Goal: Information Seeking & Learning: Learn about a topic

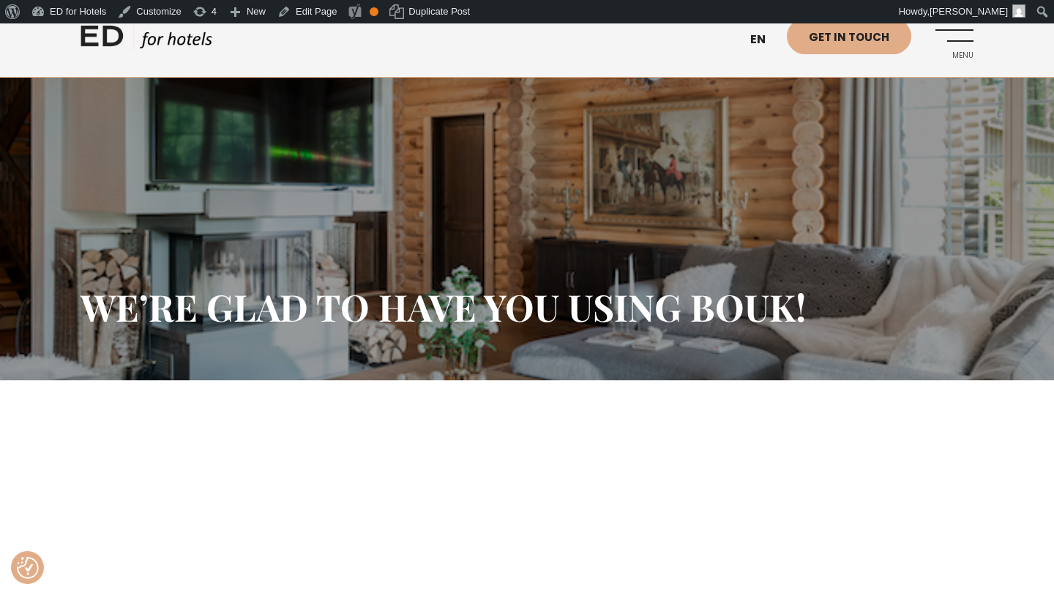
click at [156, 36] on link "ED HOTELS" at bounding box center [147, 40] width 132 height 37
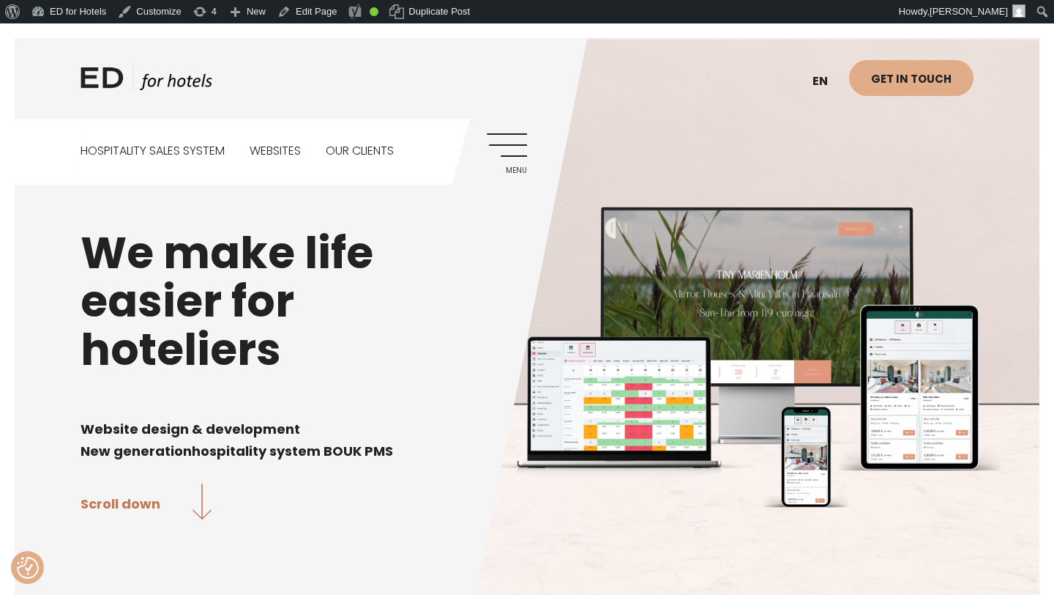
click at [508, 146] on link "Menu" at bounding box center [507, 153] width 40 height 40
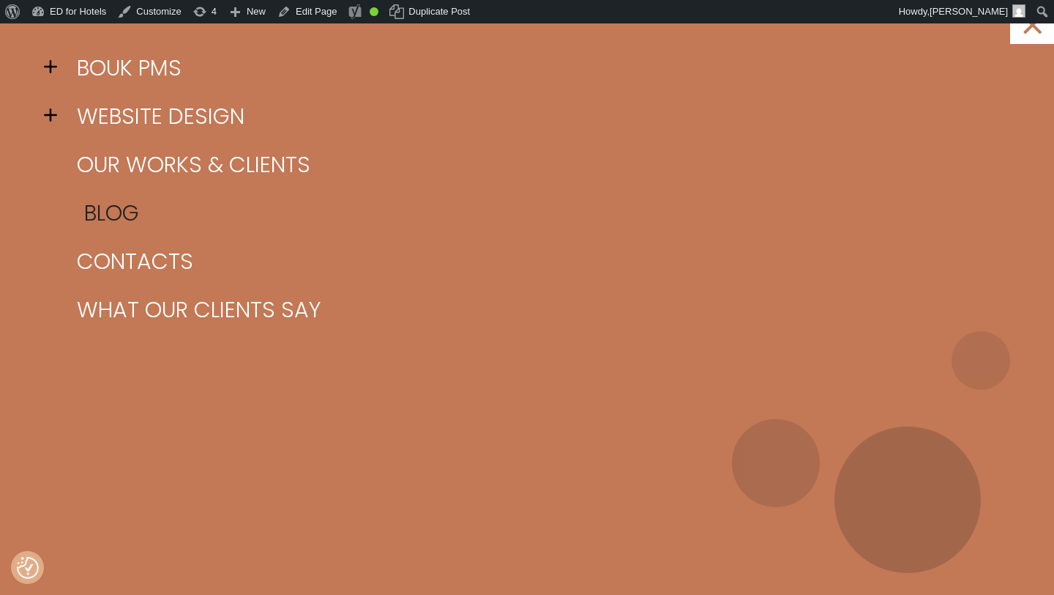
click at [124, 209] on link "Blog" at bounding box center [545, 213] width 945 height 48
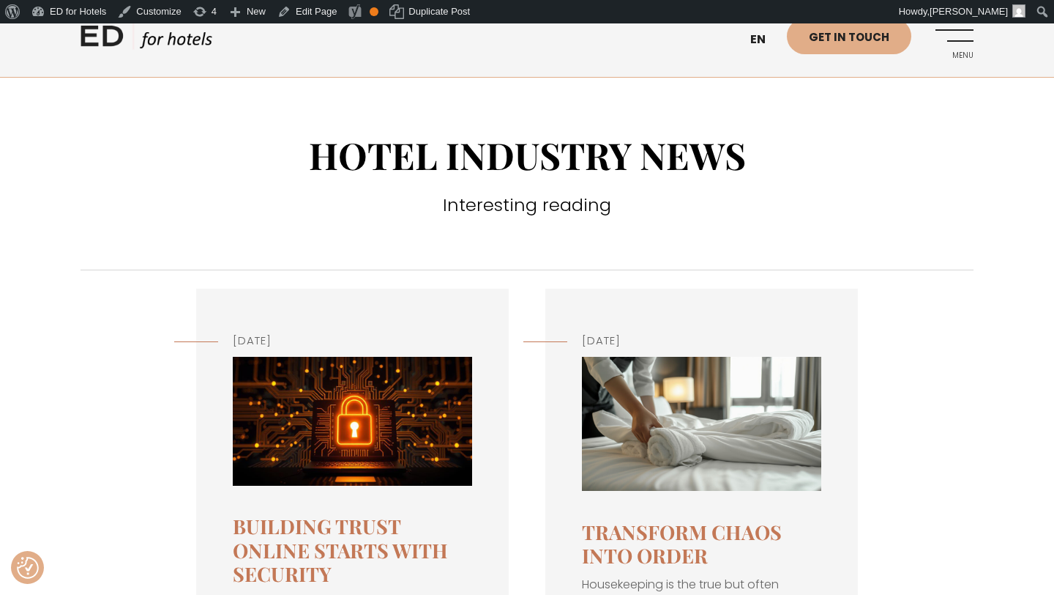
scroll to position [135, 0]
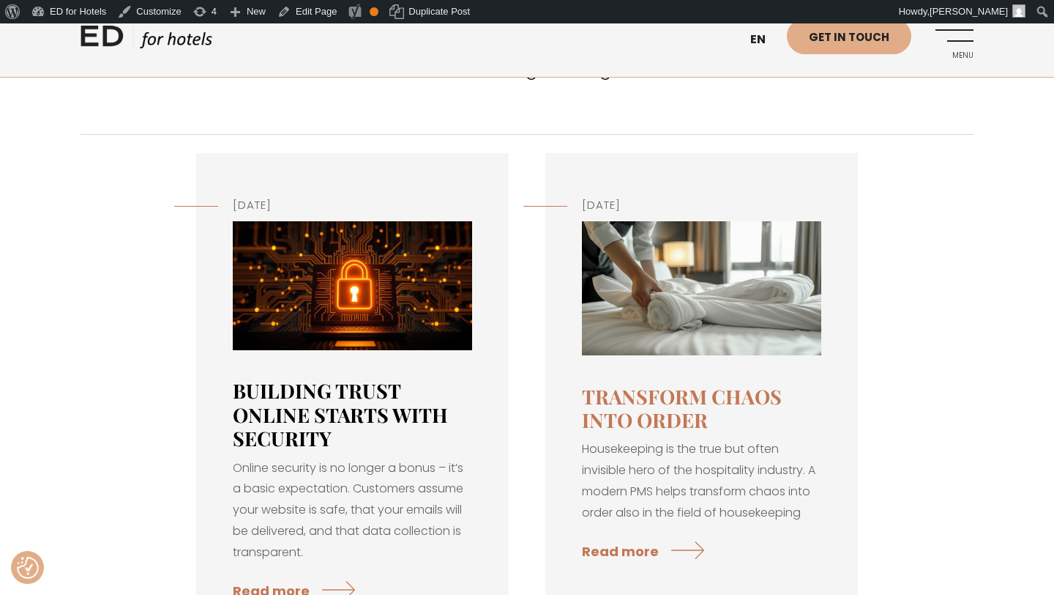
click at [345, 392] on link "Building Trust Online Starts with Security" at bounding box center [340, 414] width 215 height 74
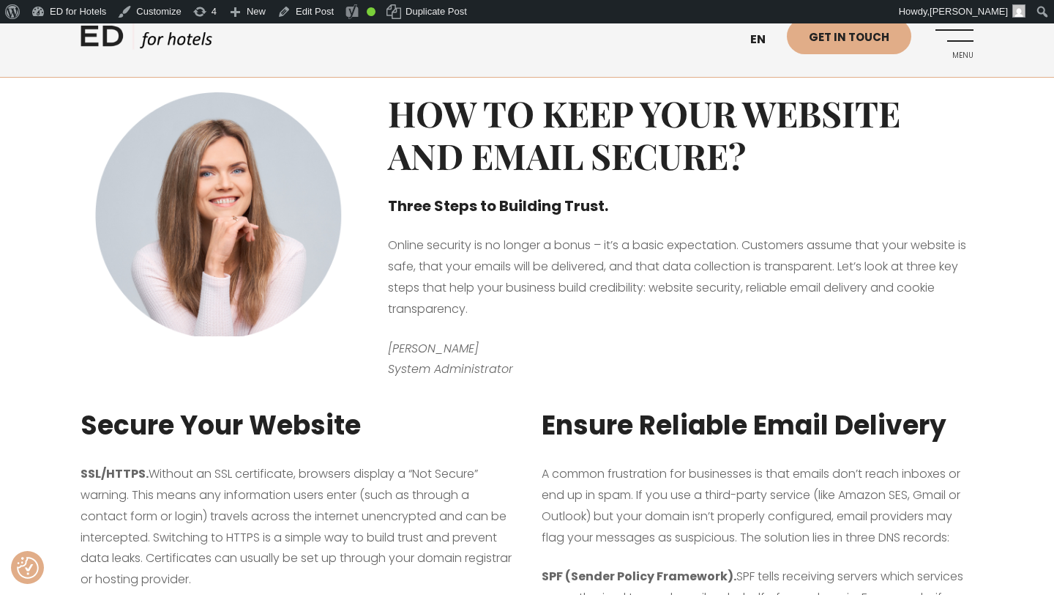
scroll to position [401, 0]
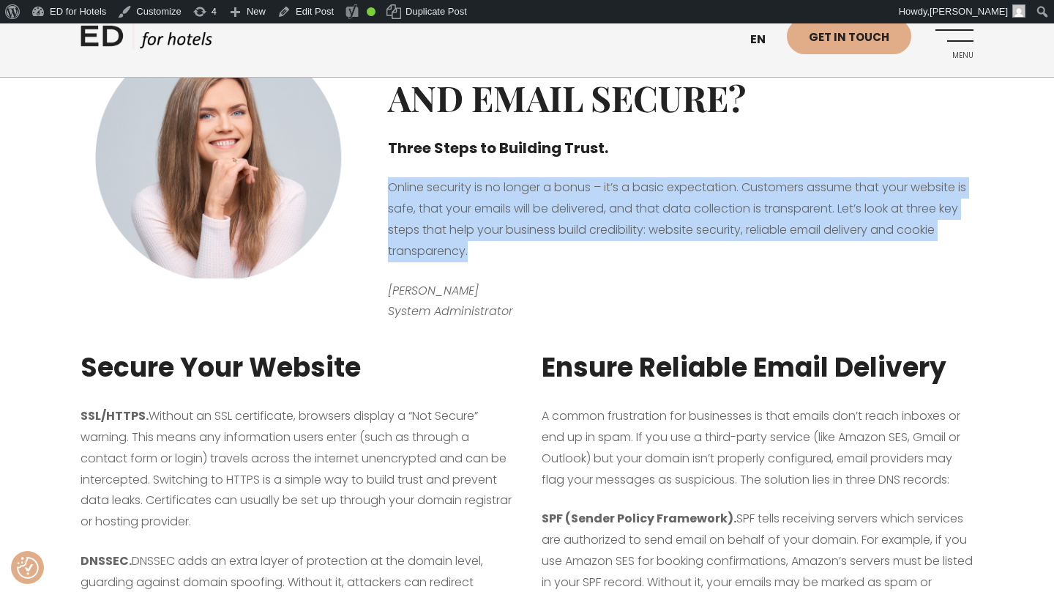
drag, startPoint x: 481, startPoint y: 250, endPoint x: 387, endPoint y: 185, distance: 114.8
click at [387, 185] on div "How to Keep Your Website and Email Secure? Three Steps to Building Trust. Onlin…" at bounding box center [680, 172] width 615 height 313
copy p "Online security is no longer a bonus – it’s a basic expectation. Customers assu…"
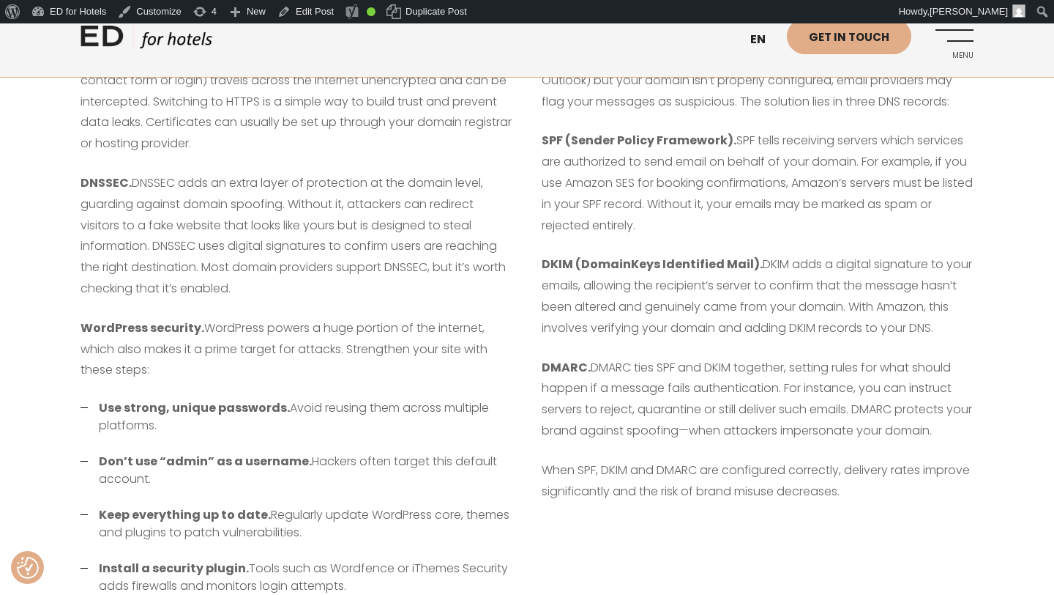
scroll to position [819, 0]
